Goal: Task Accomplishment & Management: Use online tool/utility

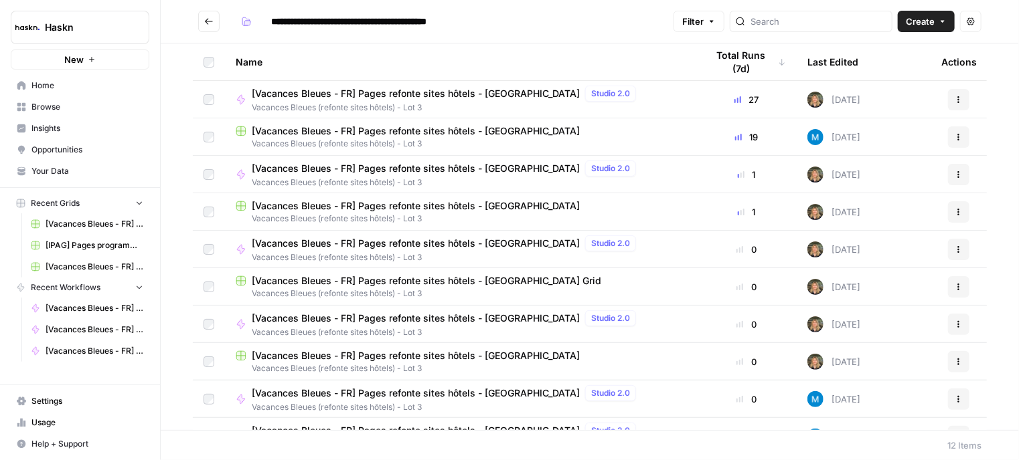
click at [467, 126] on span "[Vacances Bleues - FR] Pages refonte sites hôtels - [GEOGRAPHIC_DATA]" at bounding box center [416, 130] width 328 height 13
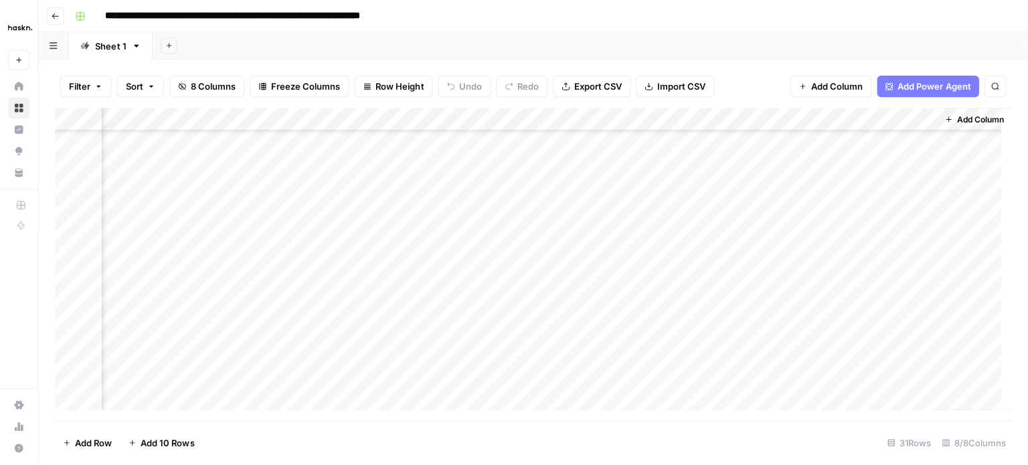
scroll to position [404, 225]
click at [903, 260] on div "Add Column" at bounding box center [528, 262] width 948 height 310
click at [915, 280] on div "Add Column" at bounding box center [533, 264] width 958 height 315
click at [912, 306] on div "Add Column" at bounding box center [533, 264] width 958 height 315
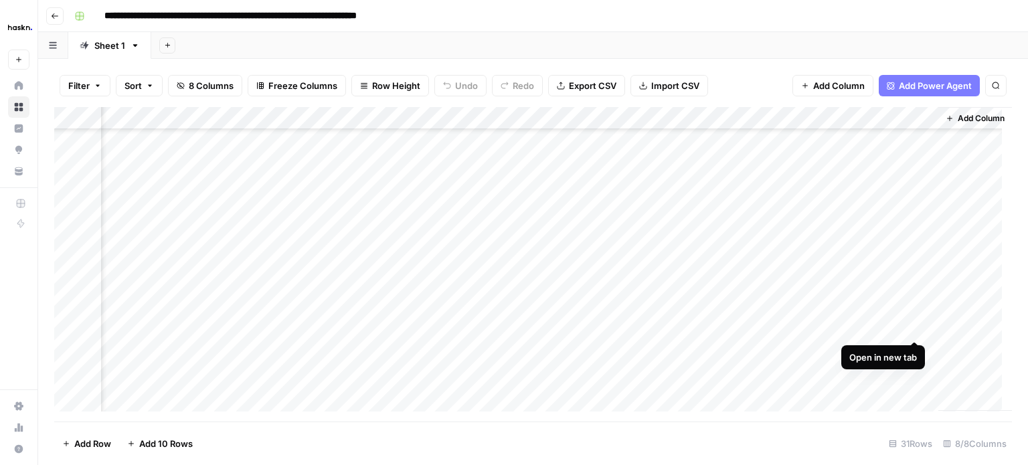
click at [917, 325] on div "Add Column" at bounding box center [533, 264] width 958 height 315
